Goal: Information Seeking & Learning: Learn about a topic

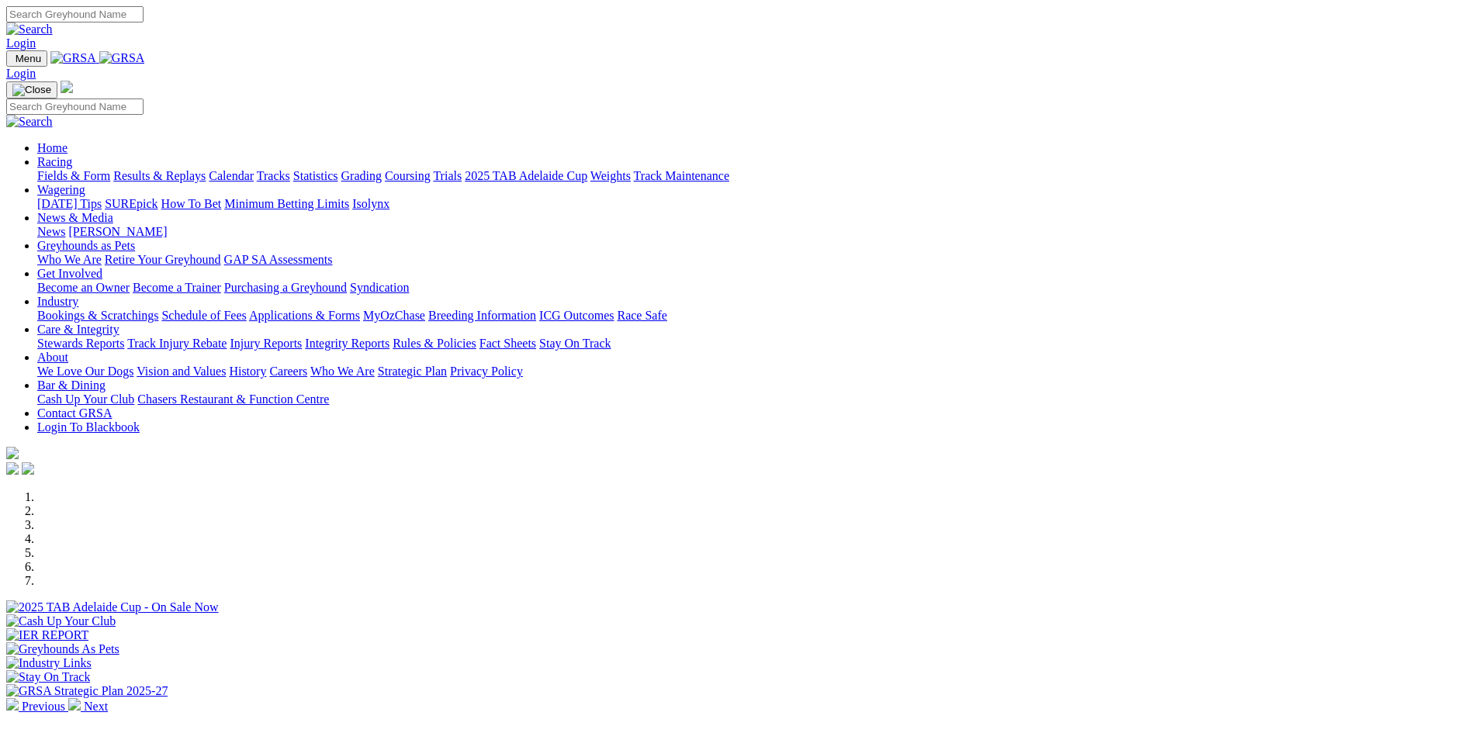
click at [860, 615] on div at bounding box center [739, 615] width 1466 height 0
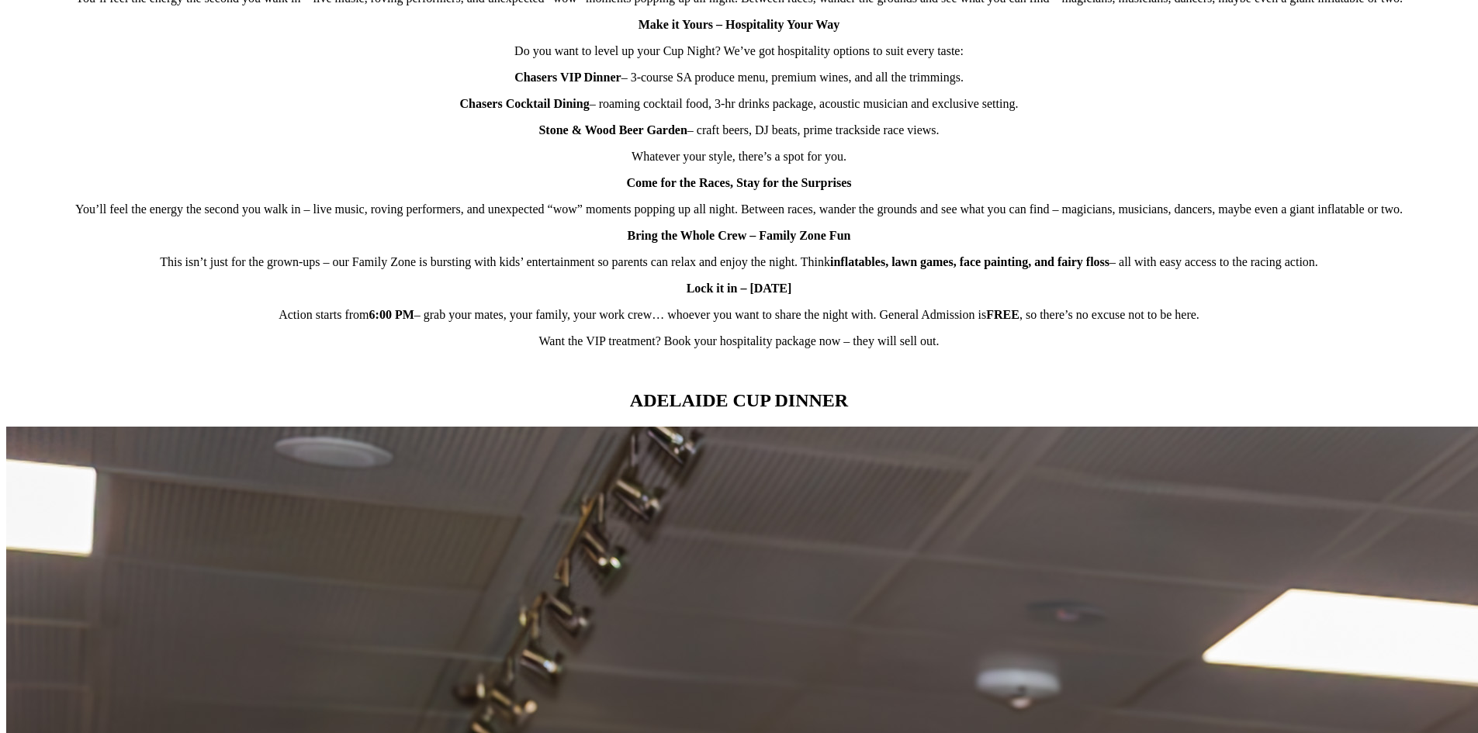
scroll to position [1242, 0]
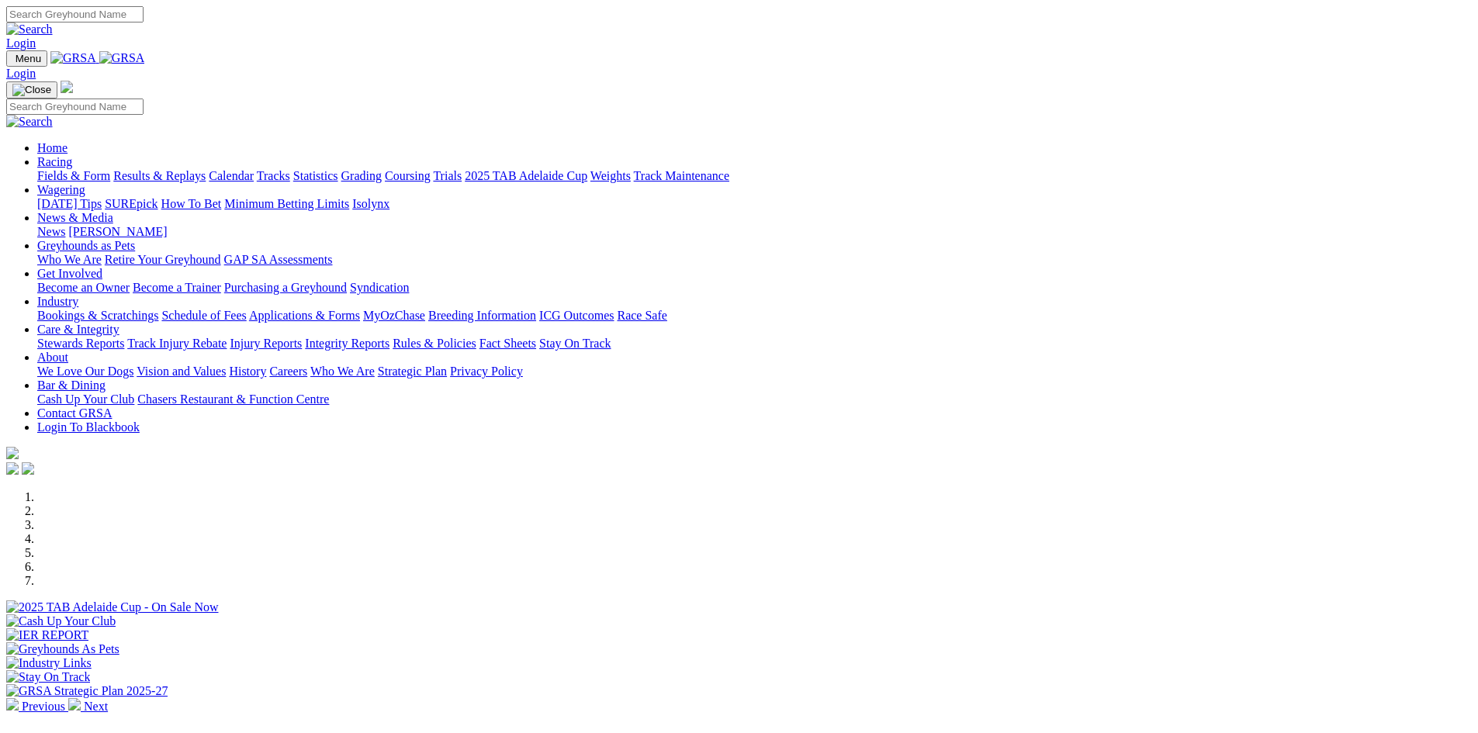
click at [837, 615] on div at bounding box center [739, 615] width 1466 height 0
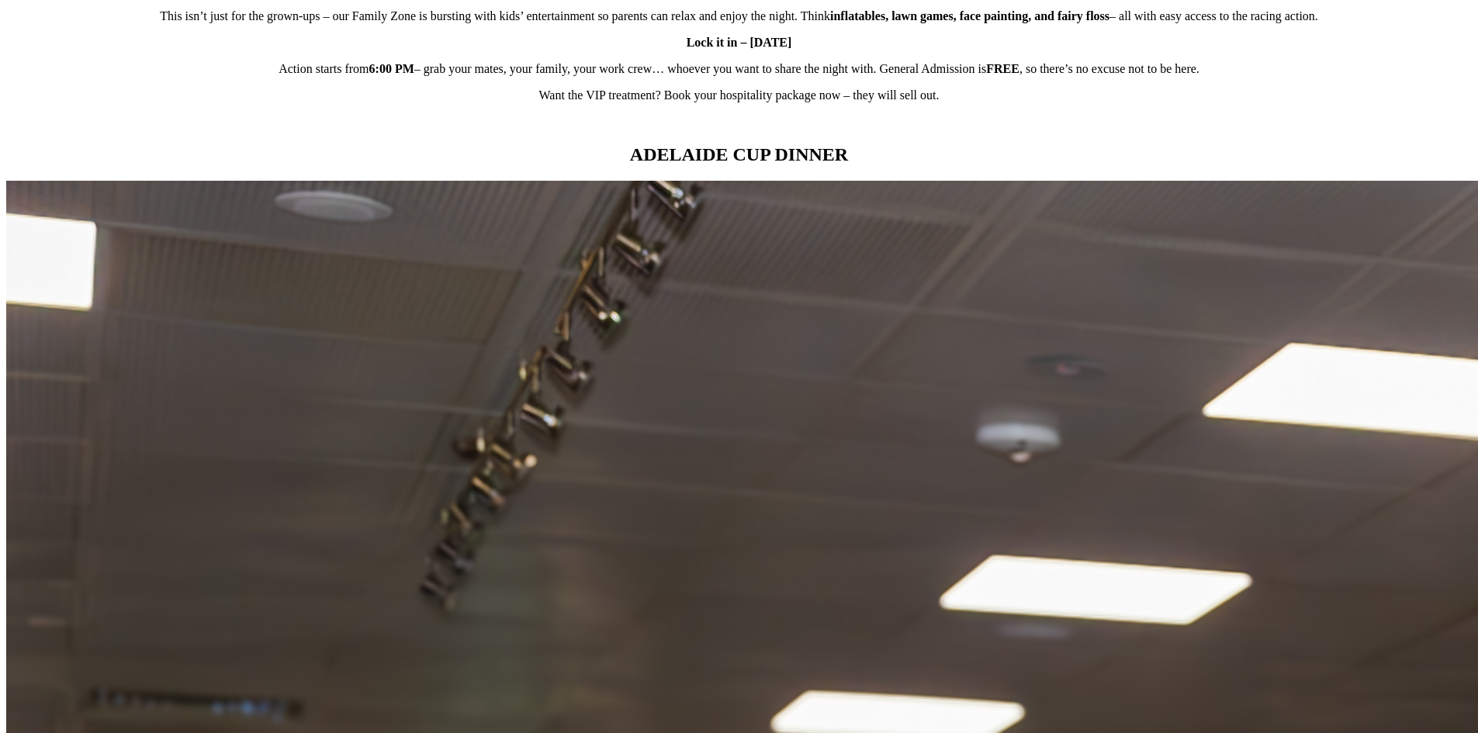
scroll to position [1164, 0]
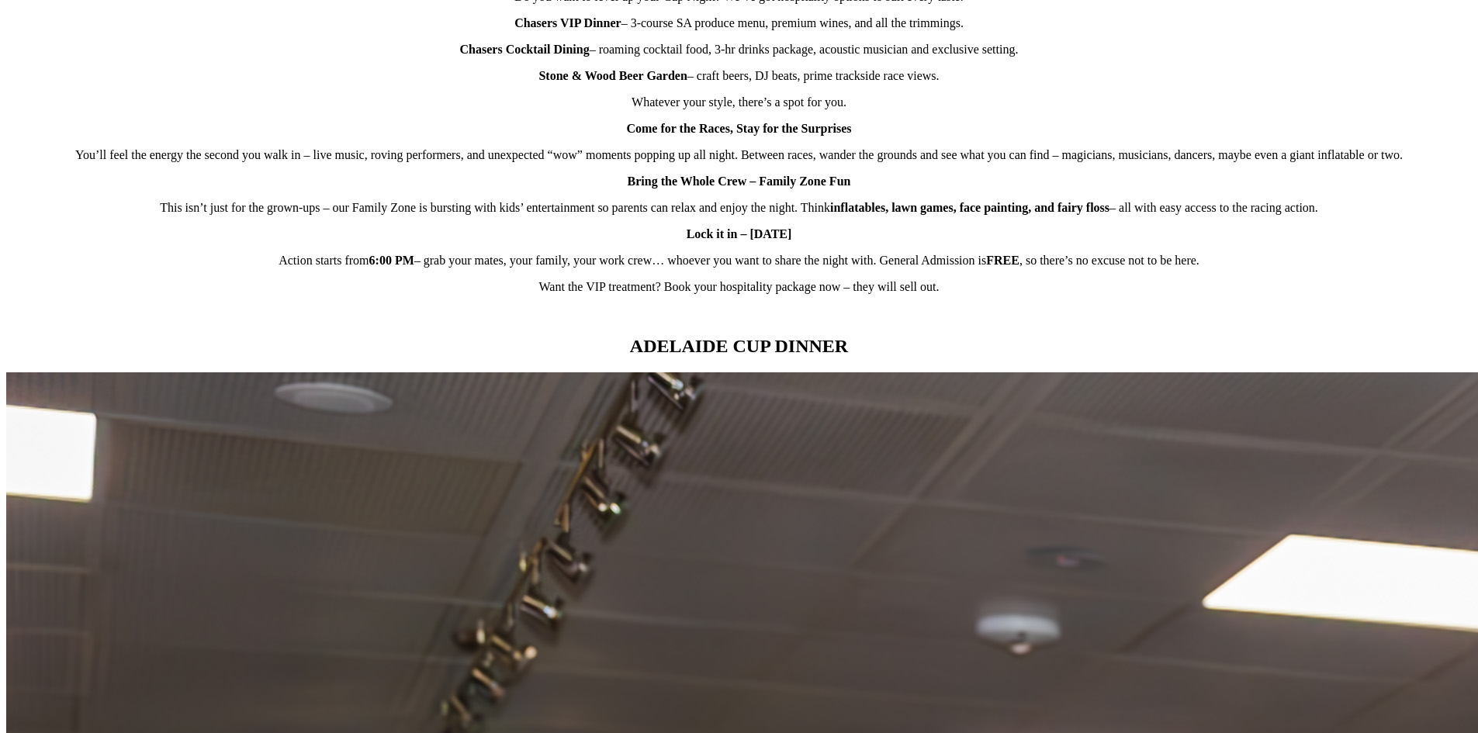
click at [583, 29] on strong "Chasers VIP Dinner" at bounding box center [568, 22] width 107 height 13
click at [589, 29] on strong "Chasers VIP Dinner" at bounding box center [568, 22] width 107 height 13
drag, startPoint x: 619, startPoint y: 92, endPoint x: 455, endPoint y: 95, distance: 164.5
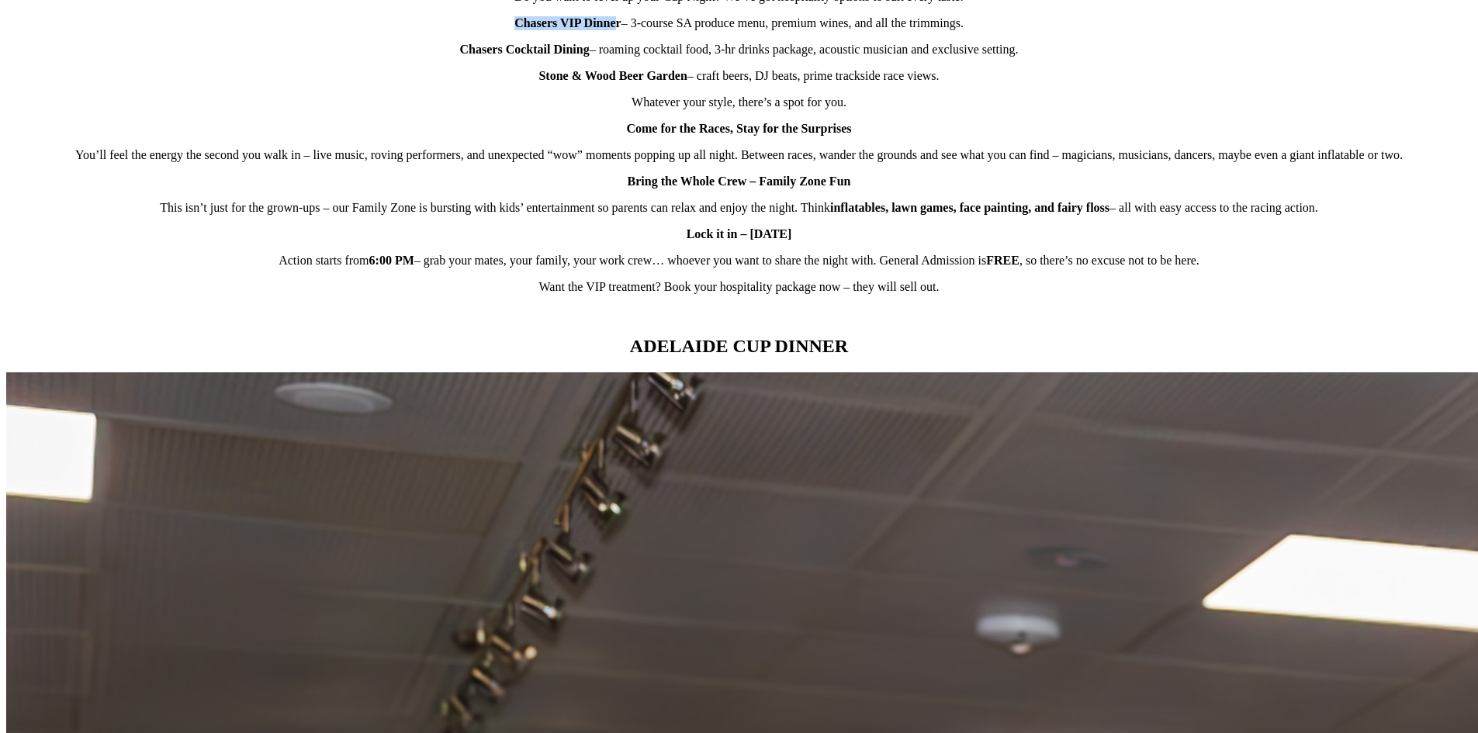
click at [455, 30] on p "Chasers VIP Dinner – 3-course SA produce menu, premium wines, and all the trimm…" at bounding box center [739, 23] width 1466 height 14
click at [510, 30] on p "Chasers VIP Dinner – 3-course SA produce menu, premium wines, and all the trimm…" at bounding box center [739, 23] width 1466 height 14
drag, startPoint x: 621, startPoint y: 95, endPoint x: 507, endPoint y: 95, distance: 114.1
click at [507, 30] on p "Chasers VIP Dinner – 3-course SA produce menu, premium wines, and all the trimm…" at bounding box center [739, 23] width 1466 height 14
copy strong "Chasers VIP Dinner"
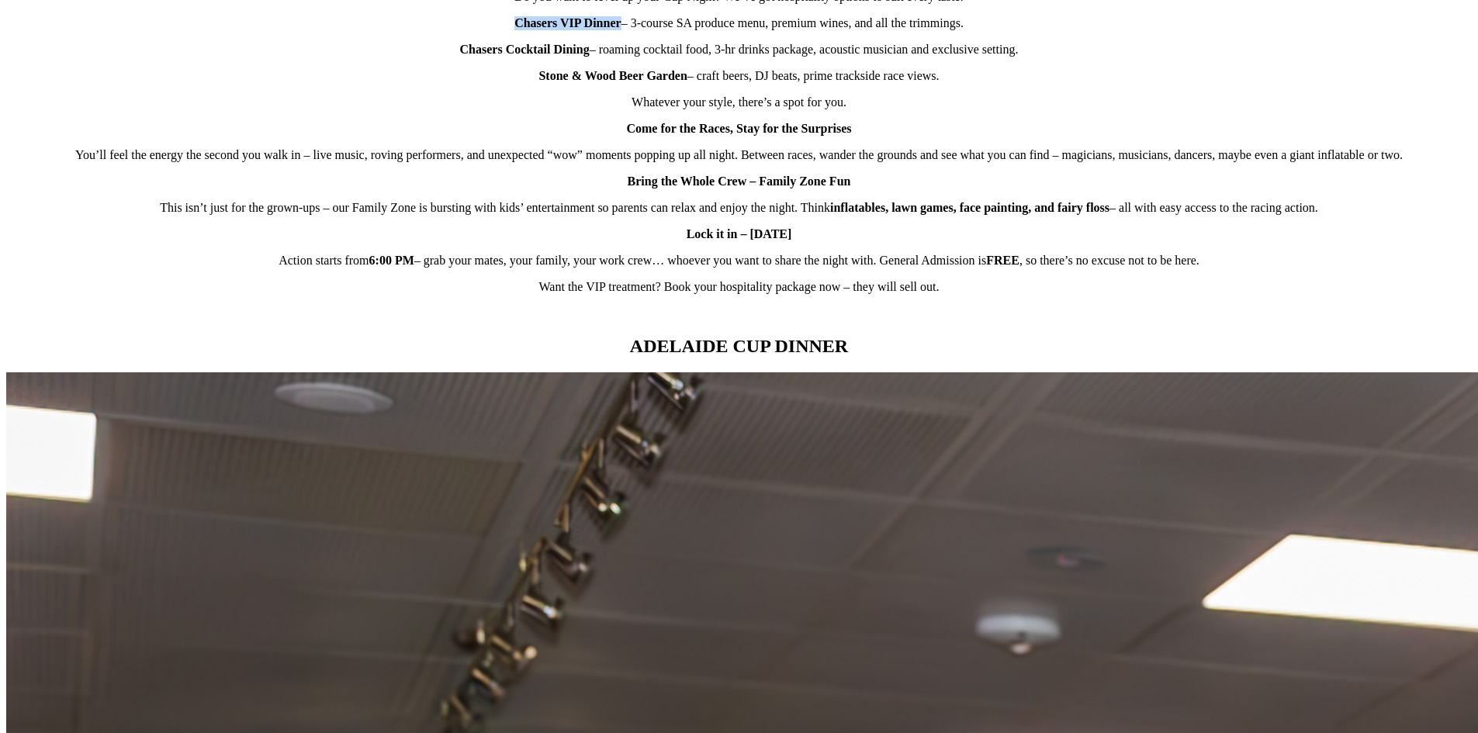
drag, startPoint x: 924, startPoint y: 98, endPoint x: 635, endPoint y: 98, distance: 289.5
click at [635, 30] on p "Chasers VIP Dinner – 3-course SA produce menu, premium wines, and all the trimm…" at bounding box center [739, 23] width 1466 height 14
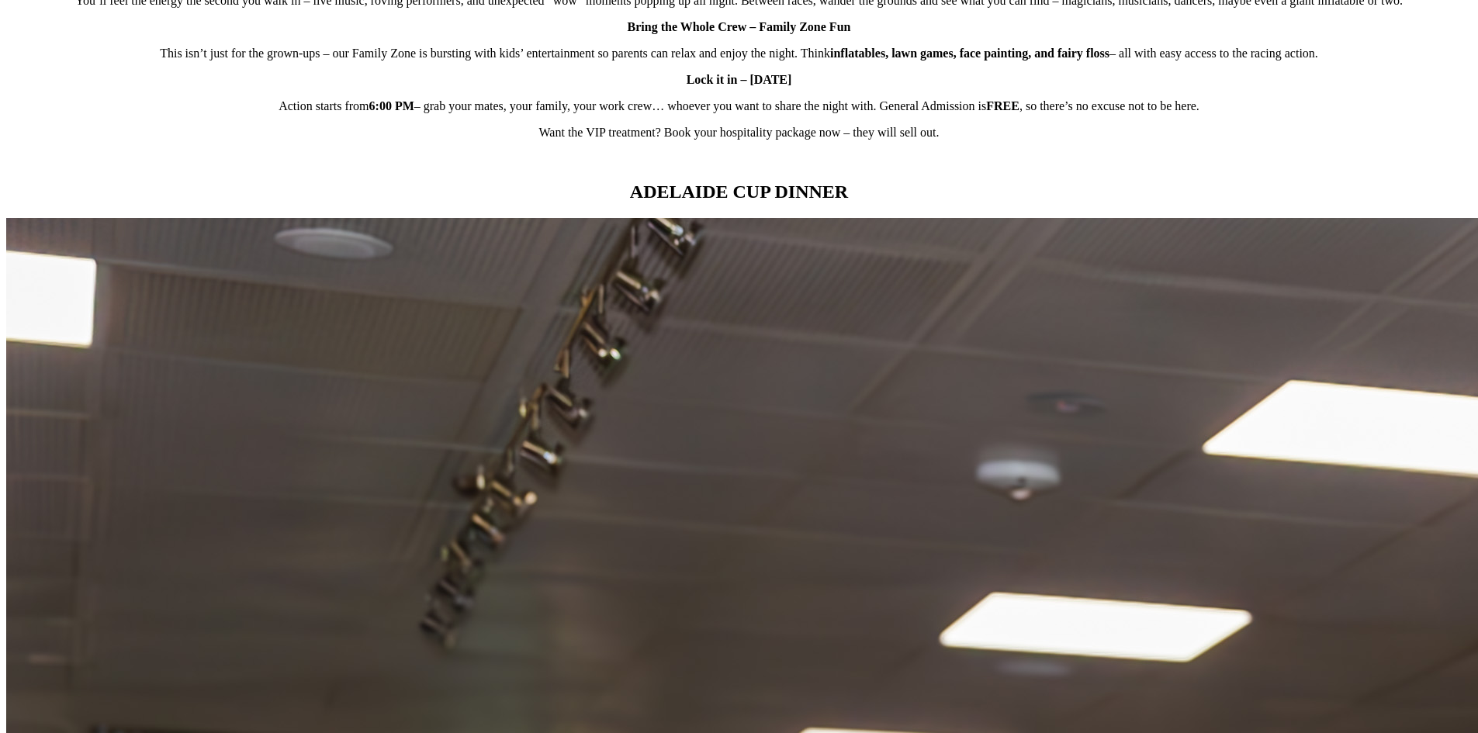
scroll to position [1319, 0]
copy div "Indulge in a decadent three-course menu celebrating the finest flavours and pre…"
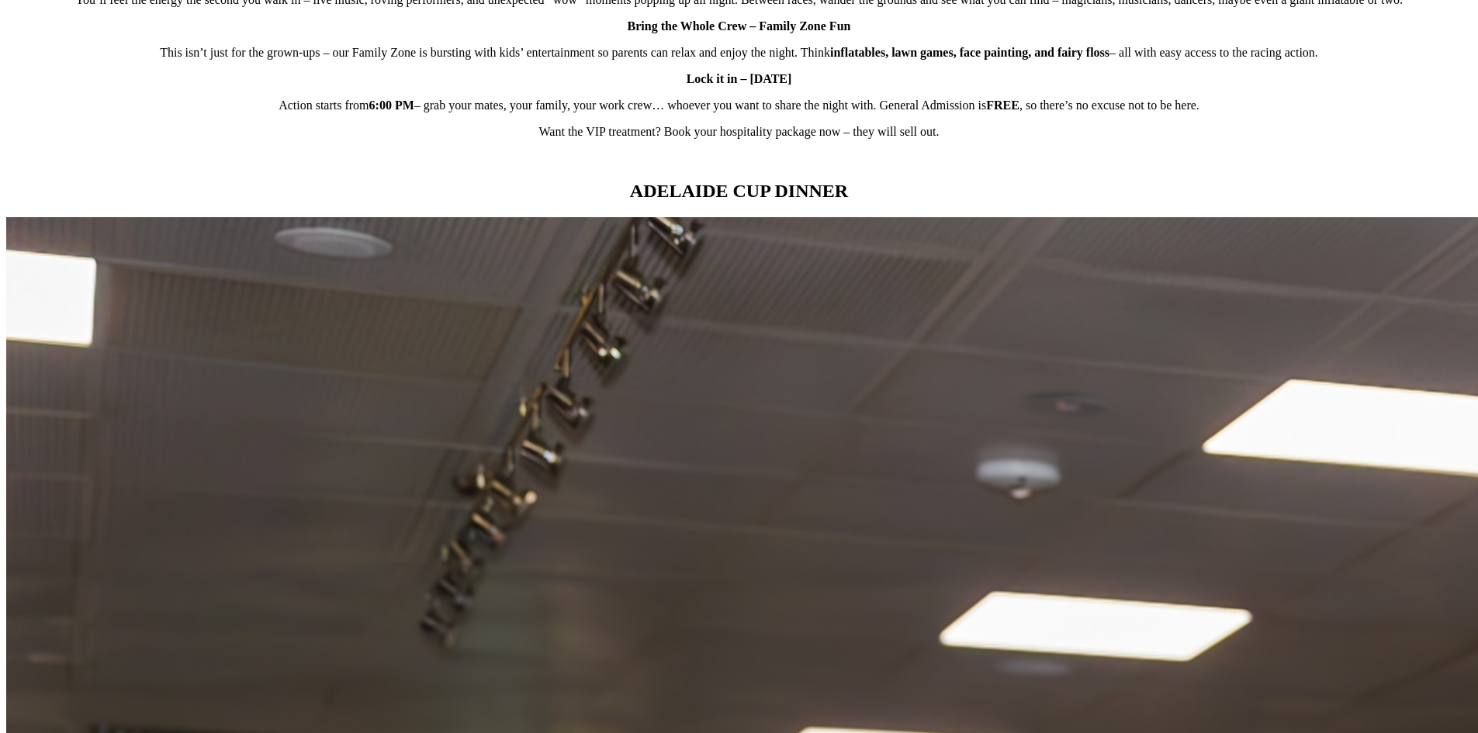
copy div "LevrIER COCKTAIL dinner"
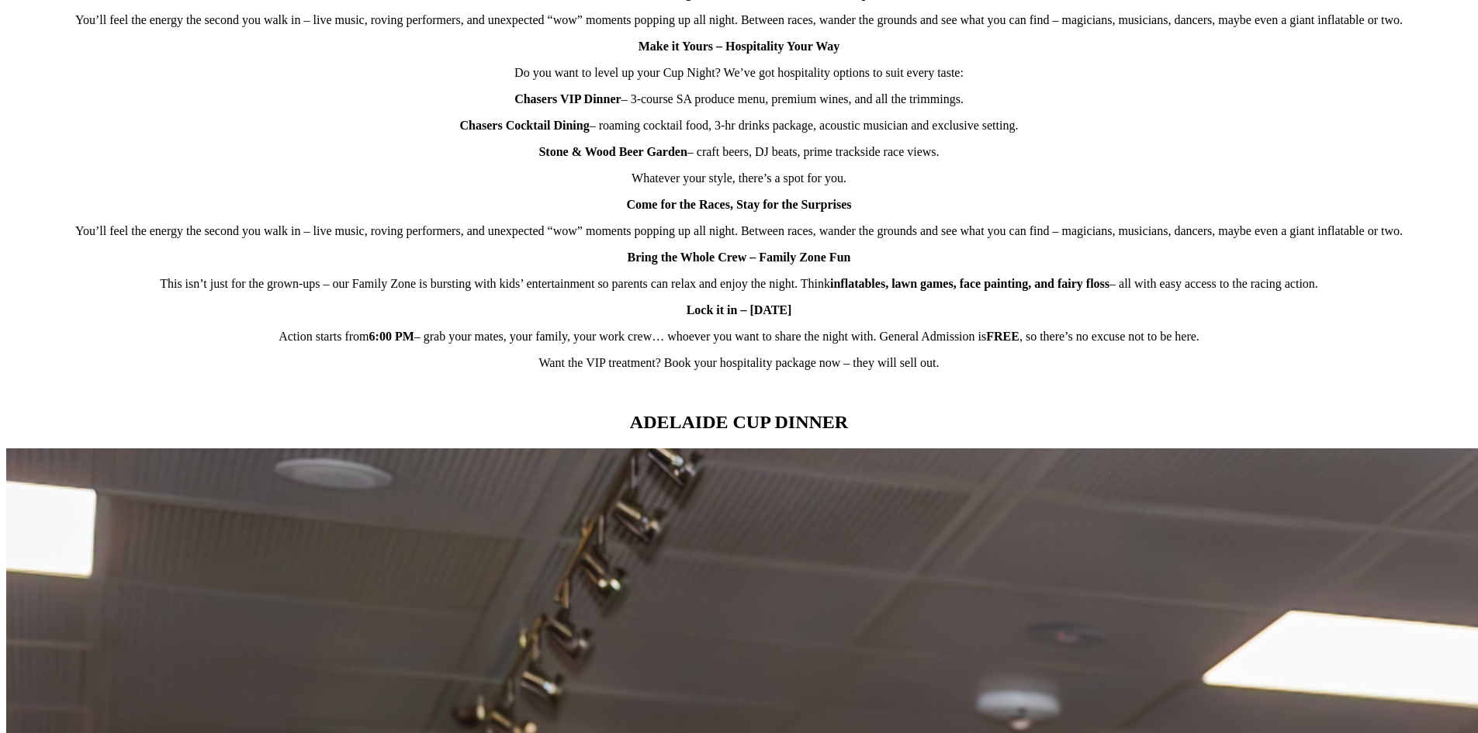
scroll to position [1086, 0]
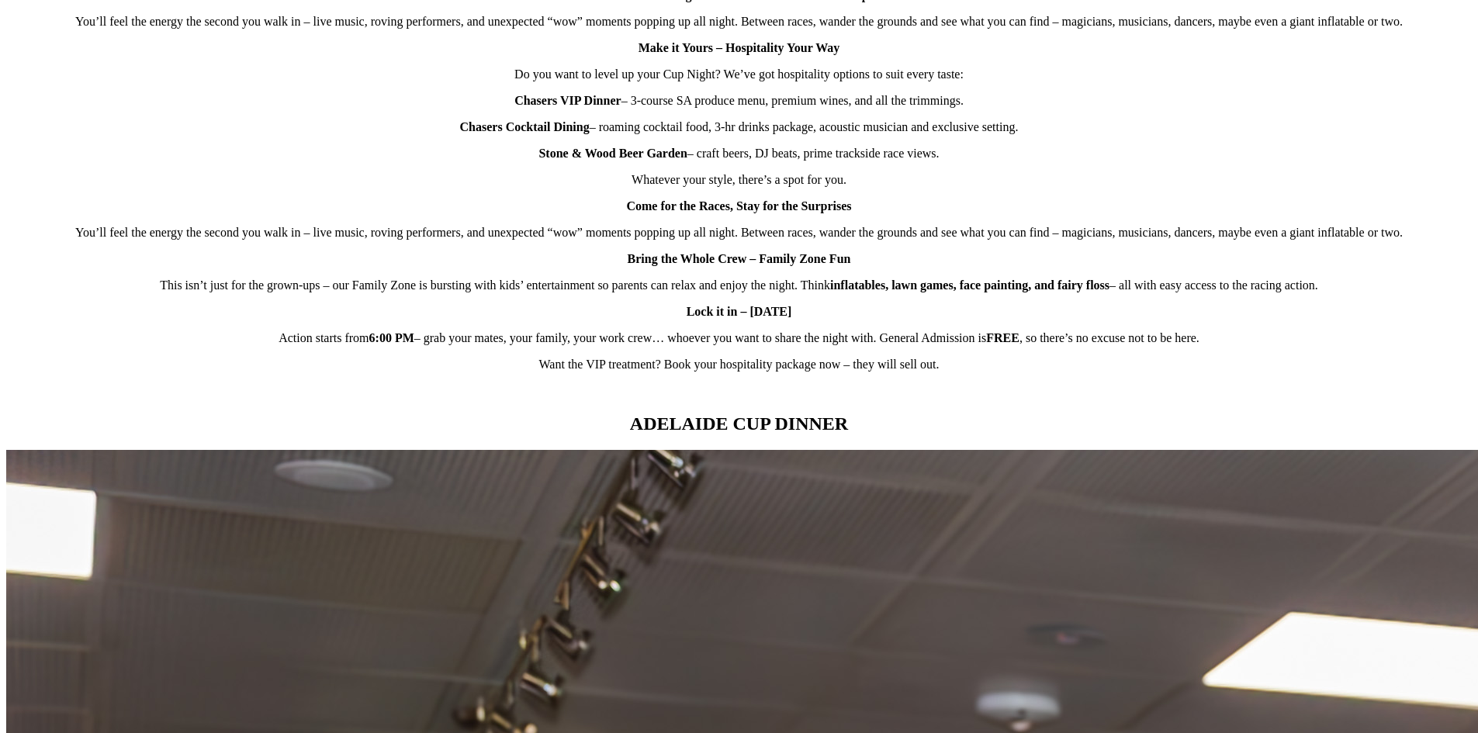
drag, startPoint x: 486, startPoint y: 196, endPoint x: 546, endPoint y: 197, distance: 60.5
click at [486, 133] on strong "Chasers Cocktail Dining" at bounding box center [525, 126] width 130 height 13
drag, startPoint x: 591, startPoint y: 196, endPoint x: 478, endPoint y: 192, distance: 113.3
click at [478, 133] on strong "Chasers Cocktail Dining" at bounding box center [525, 126] width 130 height 13
copy strong "Chasers Cocktail Dining"
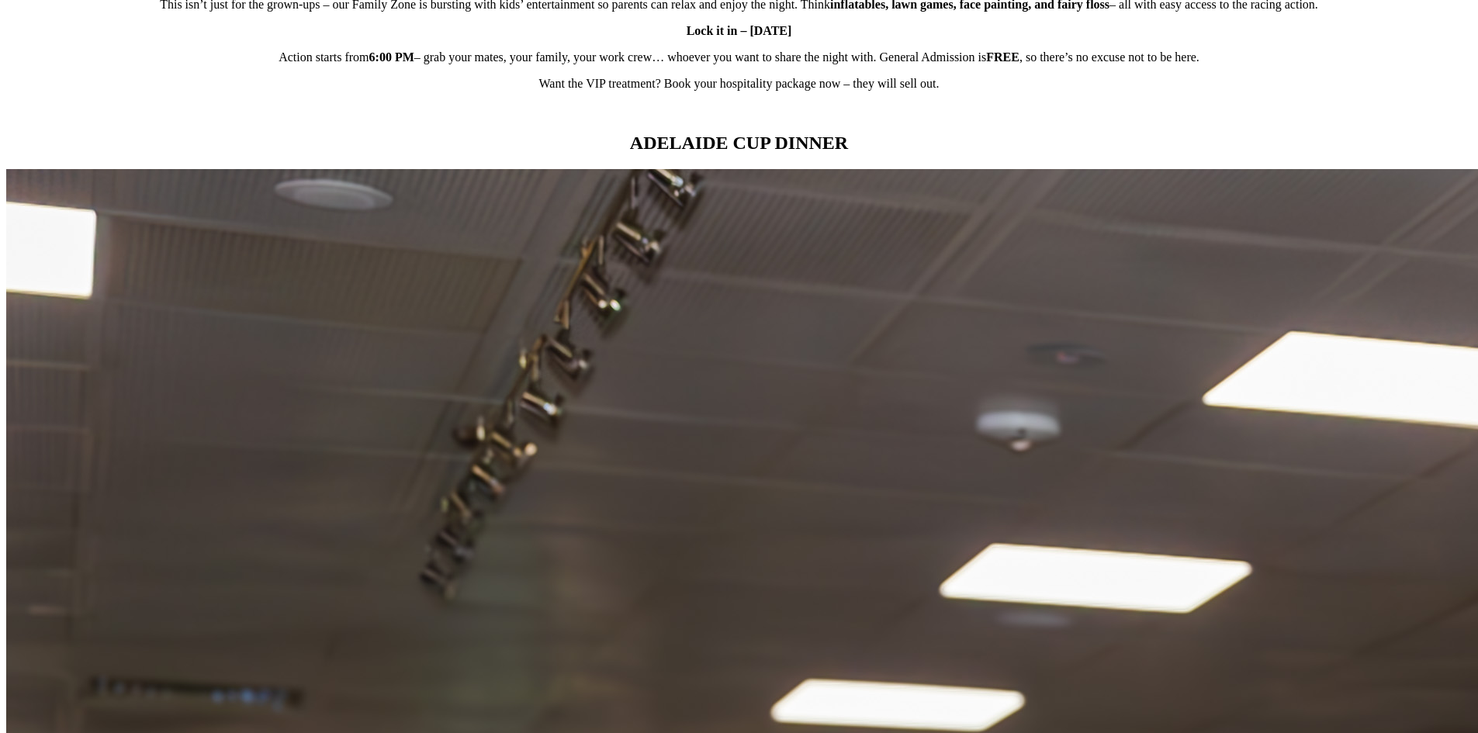
scroll to position [1397, 0]
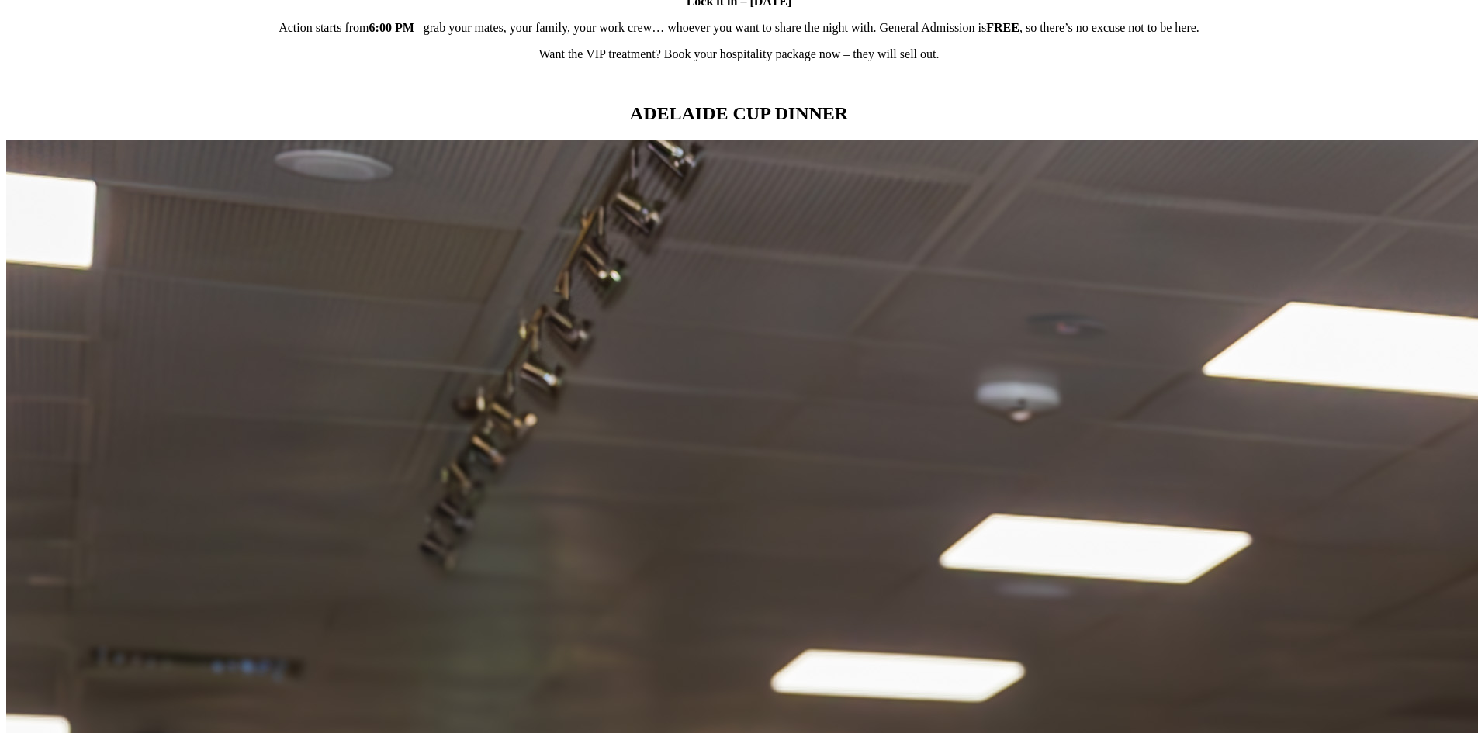
copy div "Enjoy roaming canapés, a three-hour drinks package, and a prime spot overlookin…"
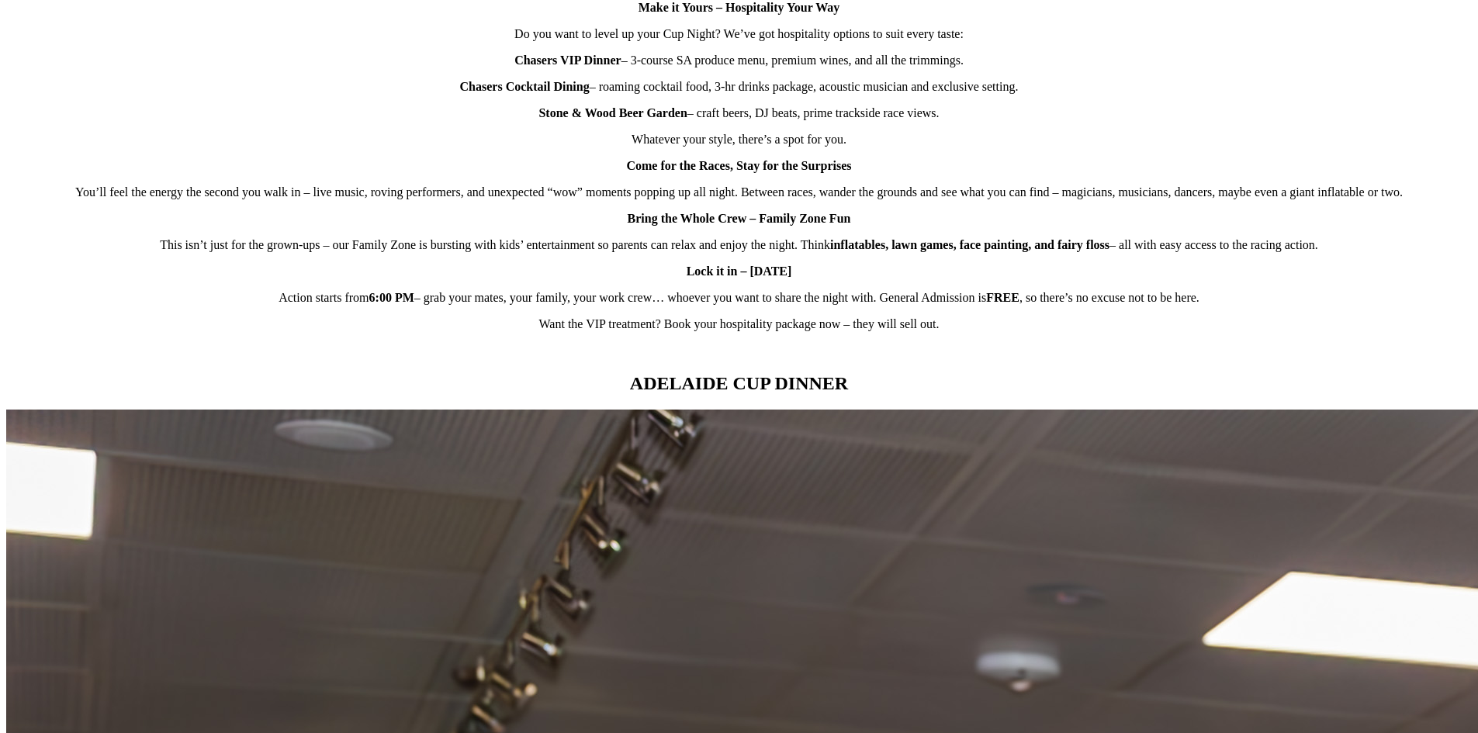
scroll to position [1086, 0]
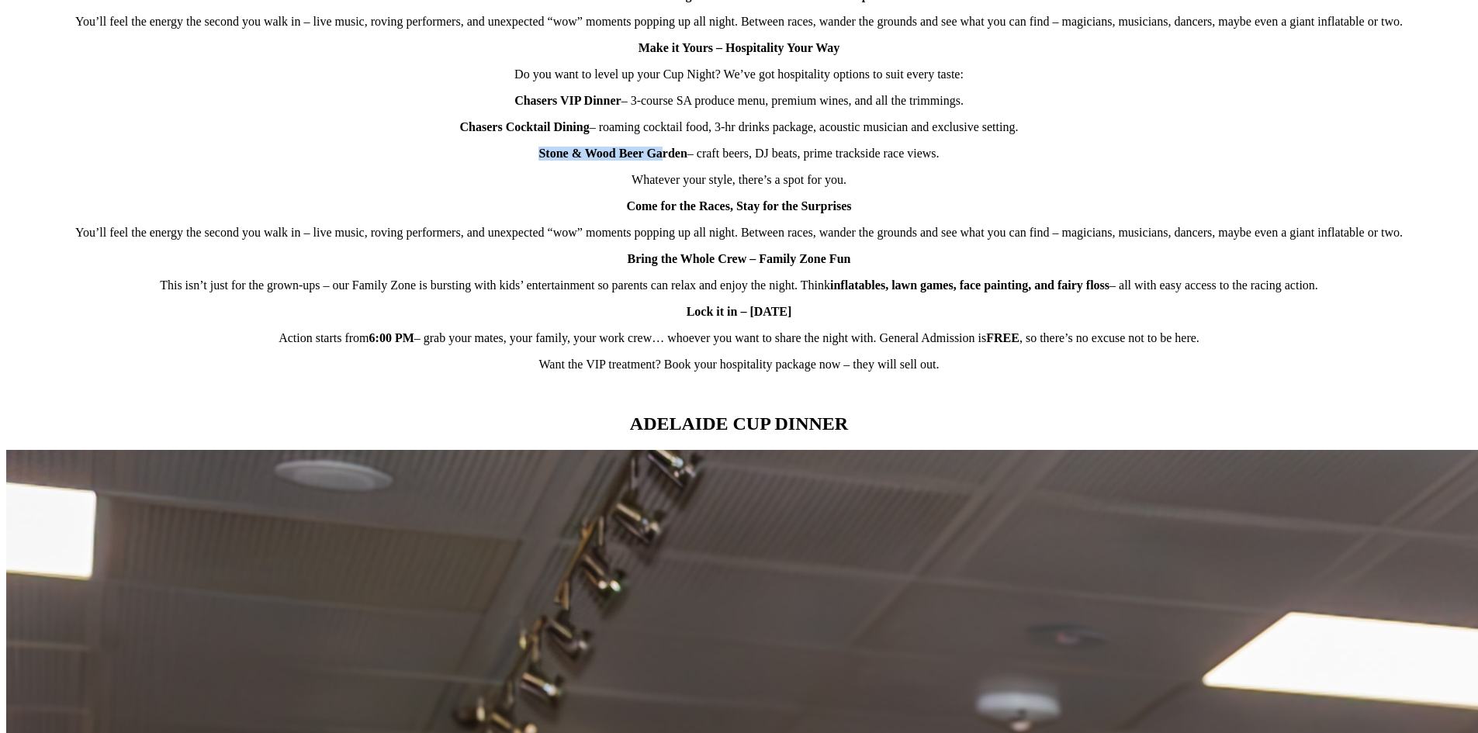
drag, startPoint x: 551, startPoint y: 220, endPoint x: 663, endPoint y: 218, distance: 111.8
click at [663, 160] on strong "Stone & Wood Beer Garden" at bounding box center [613, 153] width 148 height 13
click at [680, 160] on strong "Stone & Wood Beer Garden" at bounding box center [613, 153] width 148 height 13
drag, startPoint x: 683, startPoint y: 221, endPoint x: 544, endPoint y: 223, distance: 138.9
click at [544, 161] on p "Stone & Wood Beer Garden – craft beers, DJ beats, prime trackside race views." at bounding box center [739, 154] width 1466 height 14
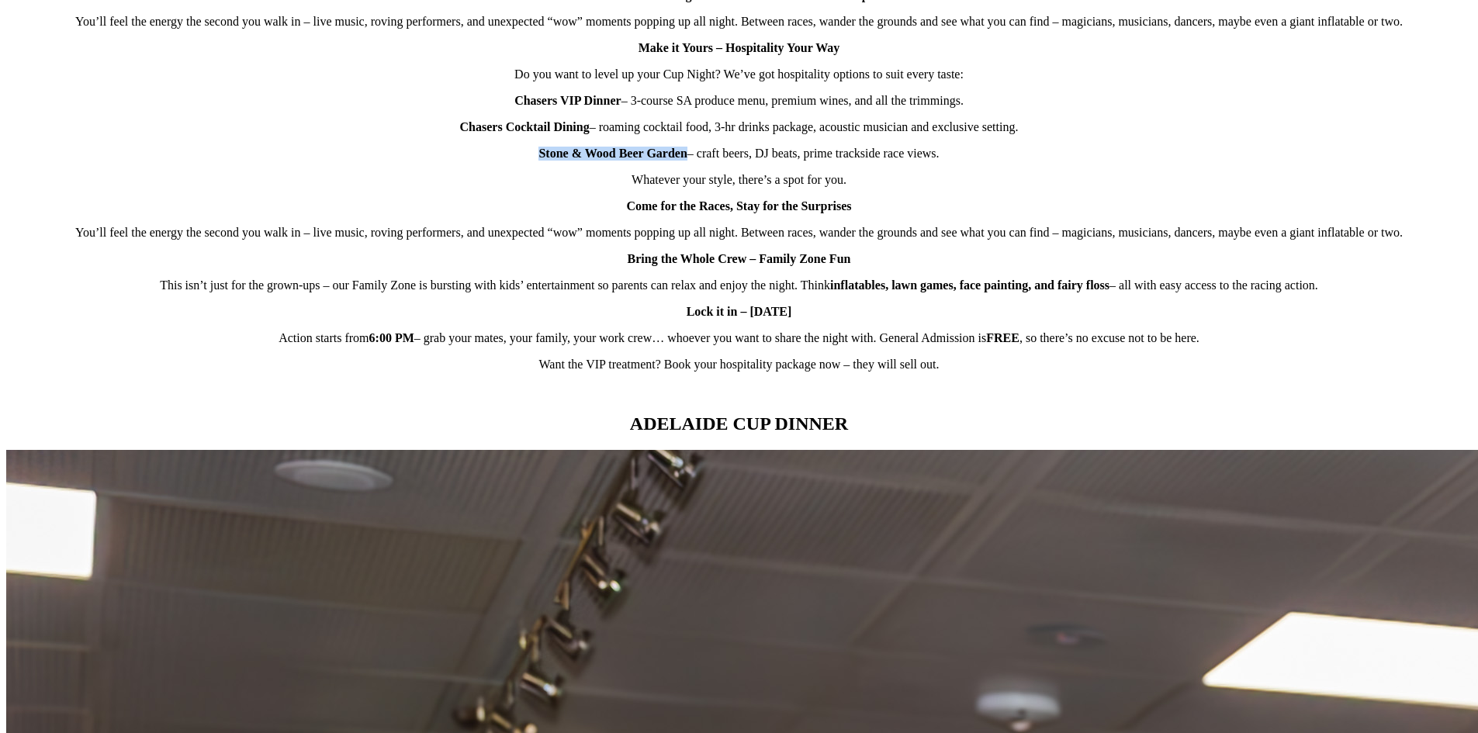
copy strong "Stone & Wood Beer Garden"
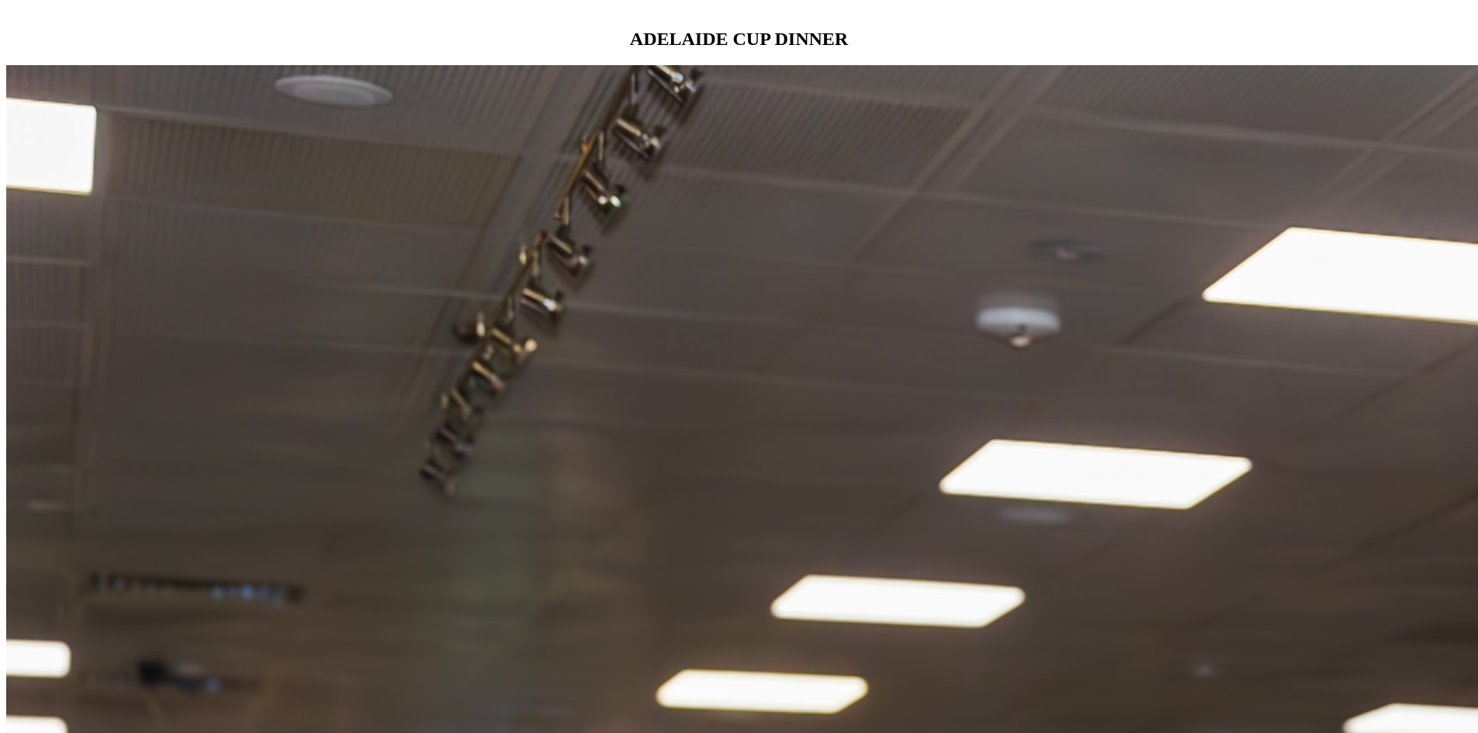
scroll to position [1474, 0]
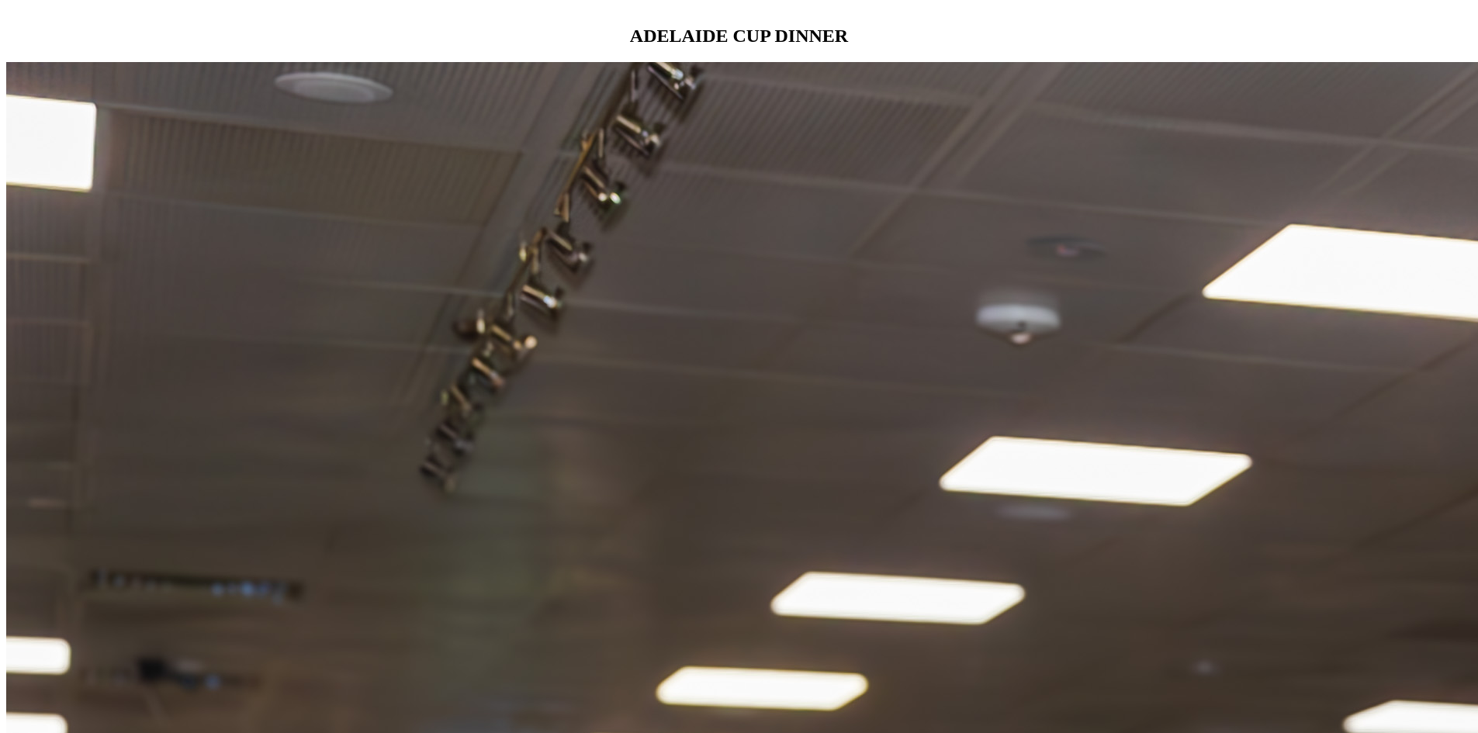
drag, startPoint x: 1200, startPoint y: 476, endPoint x: 1153, endPoint y: 446, distance: 55.5
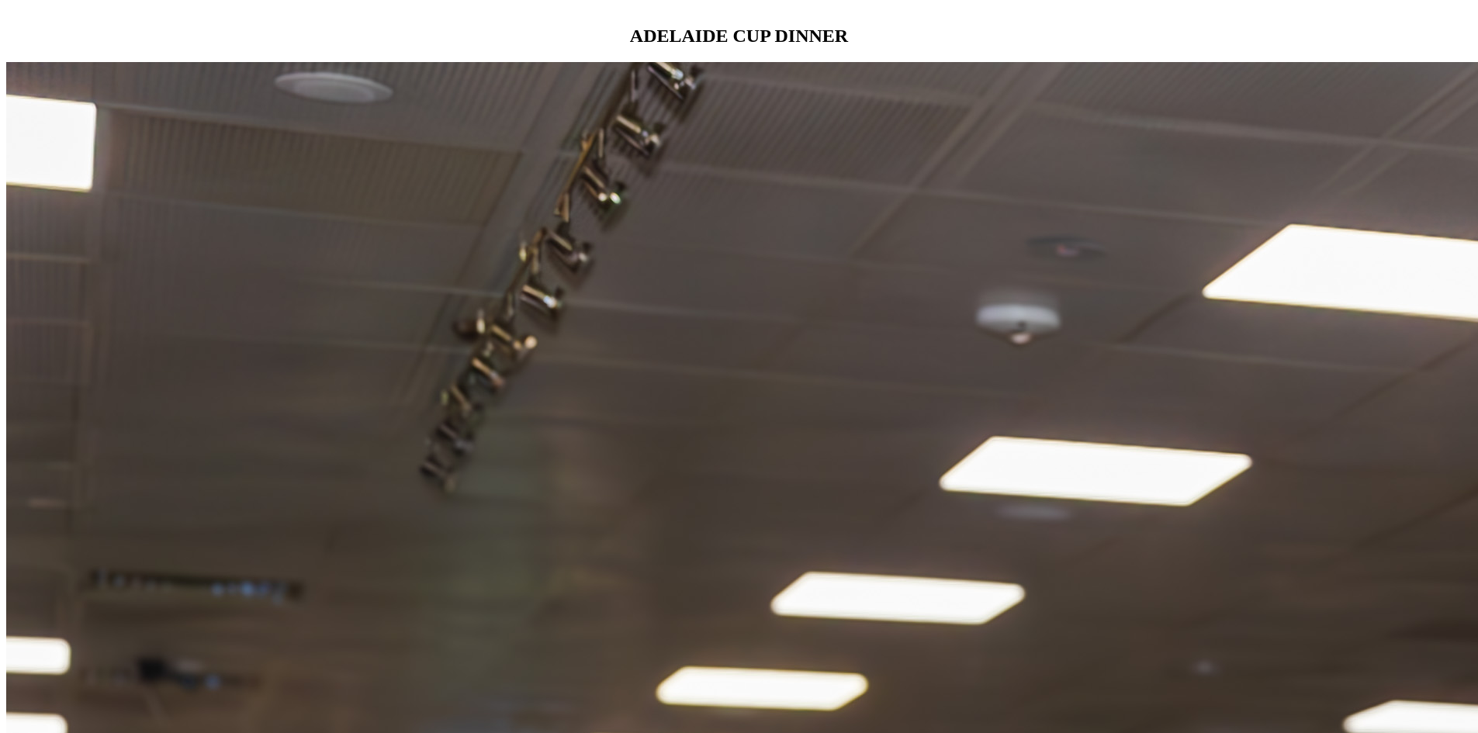
copy p "your trackside party with a pre-loaded drinks card, tasty food truck voucher, a…"
